Goal: Find specific page/section

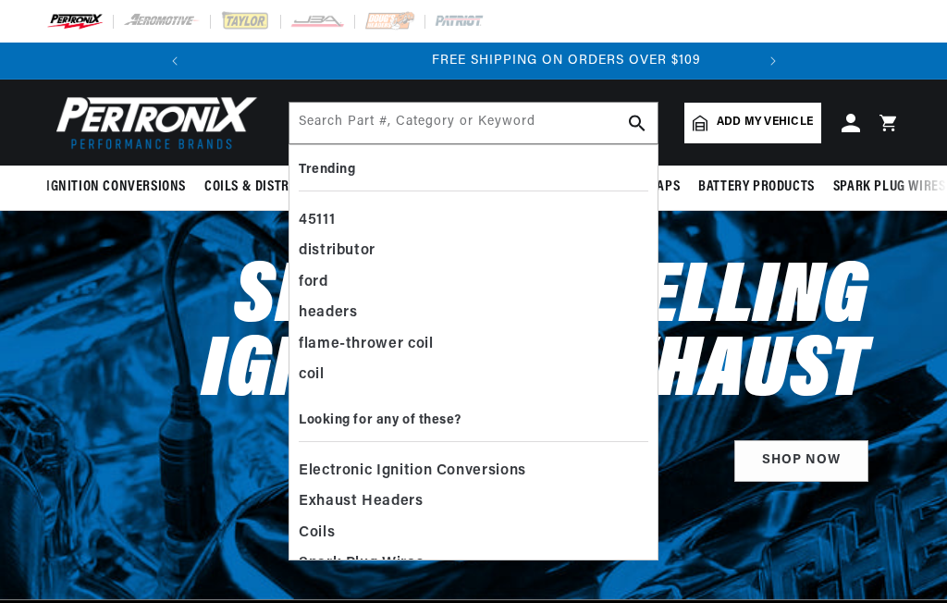
scroll to position [0, 588]
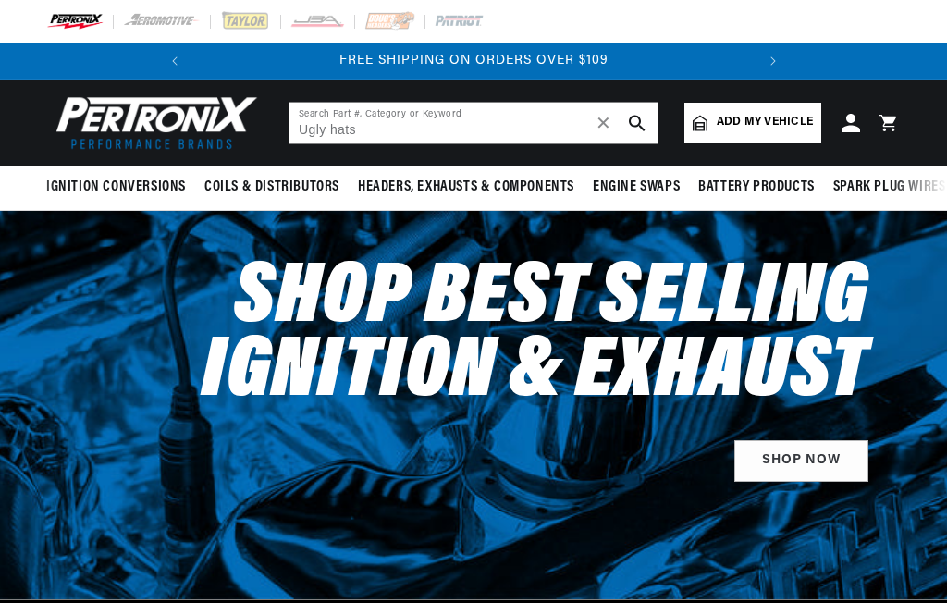
click at [504, 129] on input "Ugly hats" at bounding box center [474, 123] width 368 height 41
type input "Ugly hats"
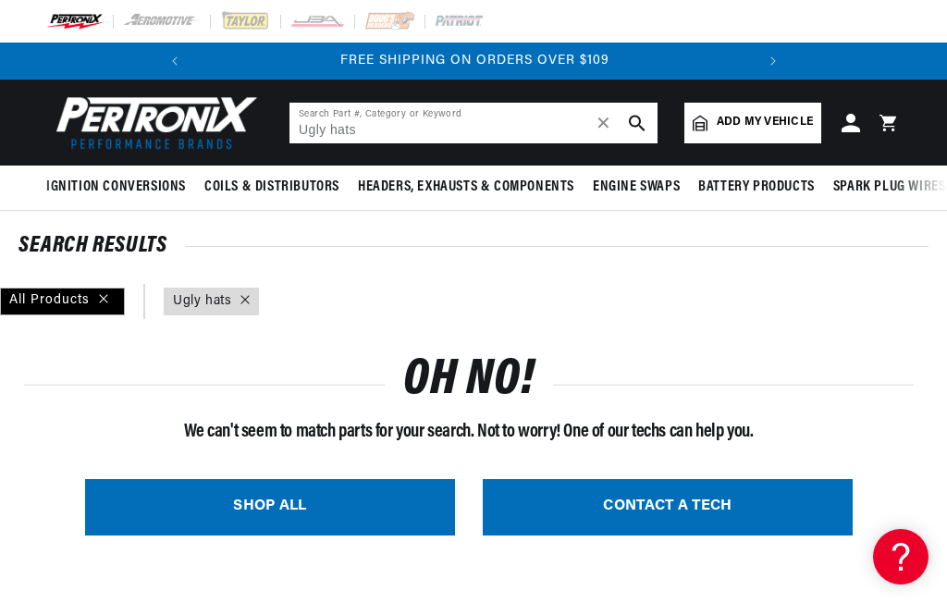
click at [528, 133] on input "Ugly hats" at bounding box center [474, 123] width 368 height 41
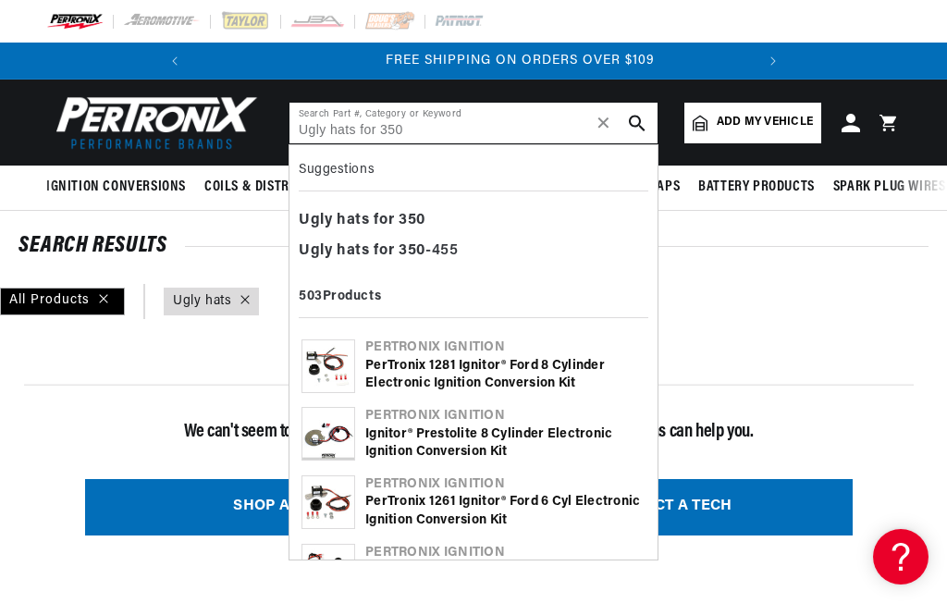
scroll to position [0, 561]
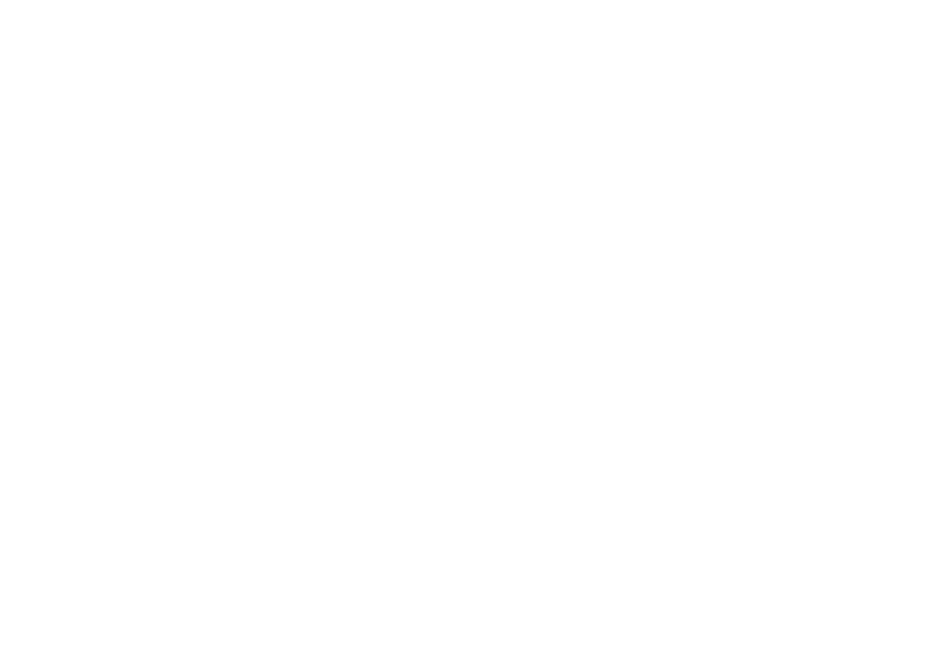
scroll to position [1533, 0]
type input "for 350"
